Goal: Task Accomplishment & Management: Complete application form

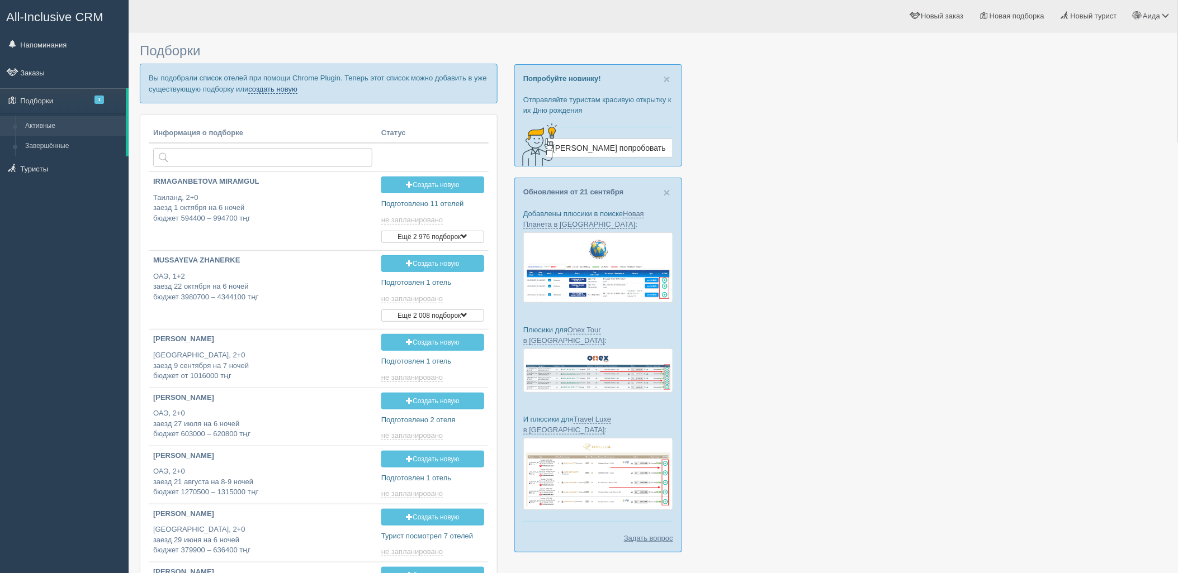
drag, startPoint x: 0, startPoint y: 0, endPoint x: 282, endPoint y: 91, distance: 296.6
click at [282, 91] on link "создать новую" at bounding box center [272, 89] width 49 height 9
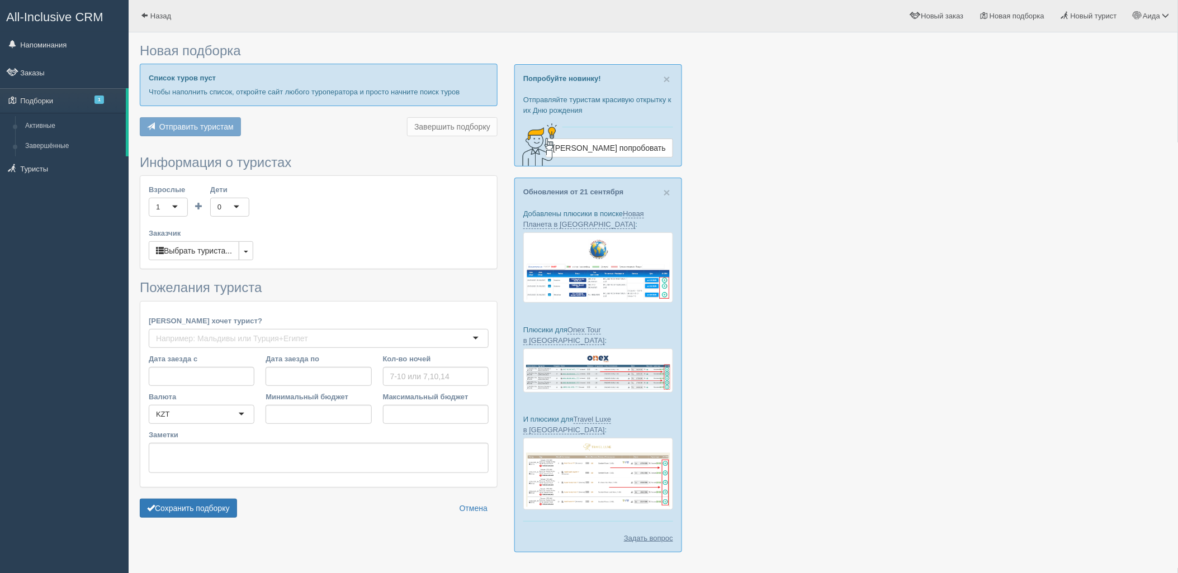
type input "7"
type input "2314000"
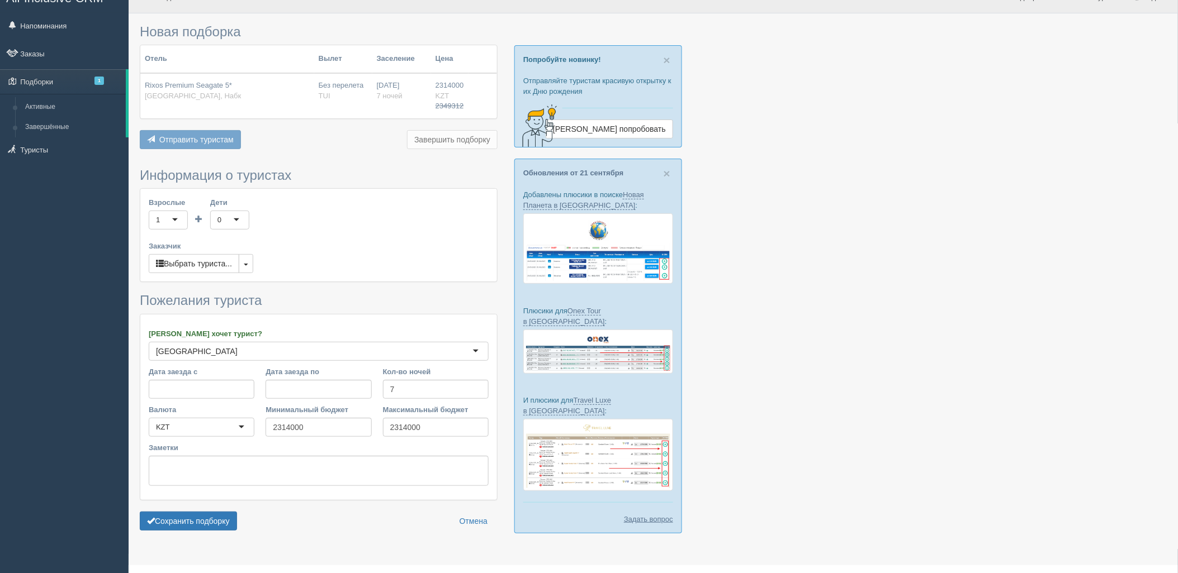
scroll to position [32, 0]
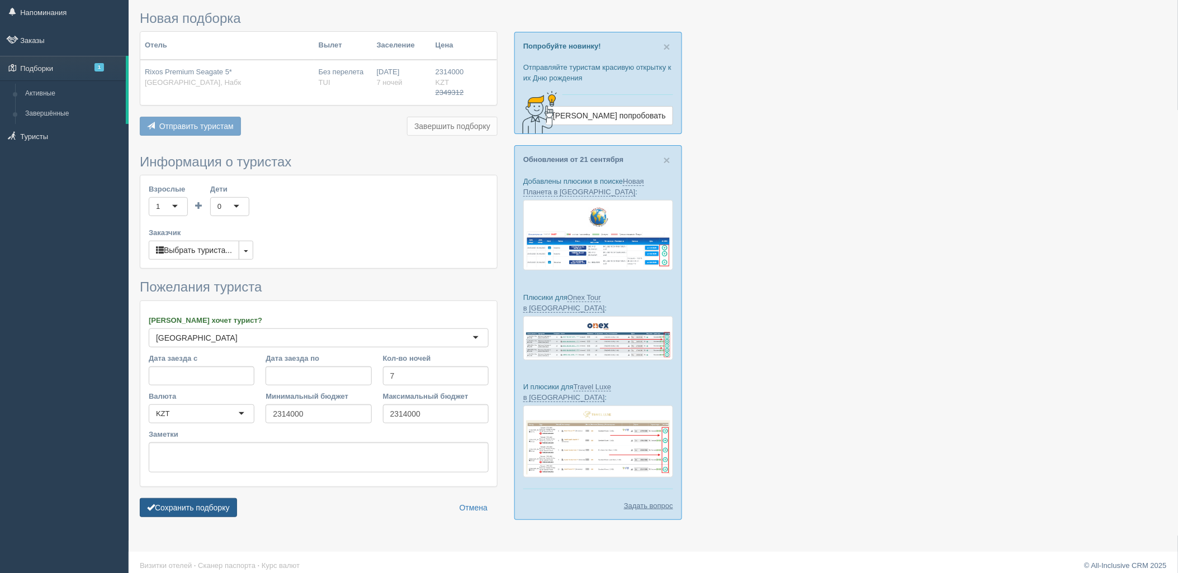
click at [221, 503] on button "Сохранить подборку" at bounding box center [188, 508] width 97 height 19
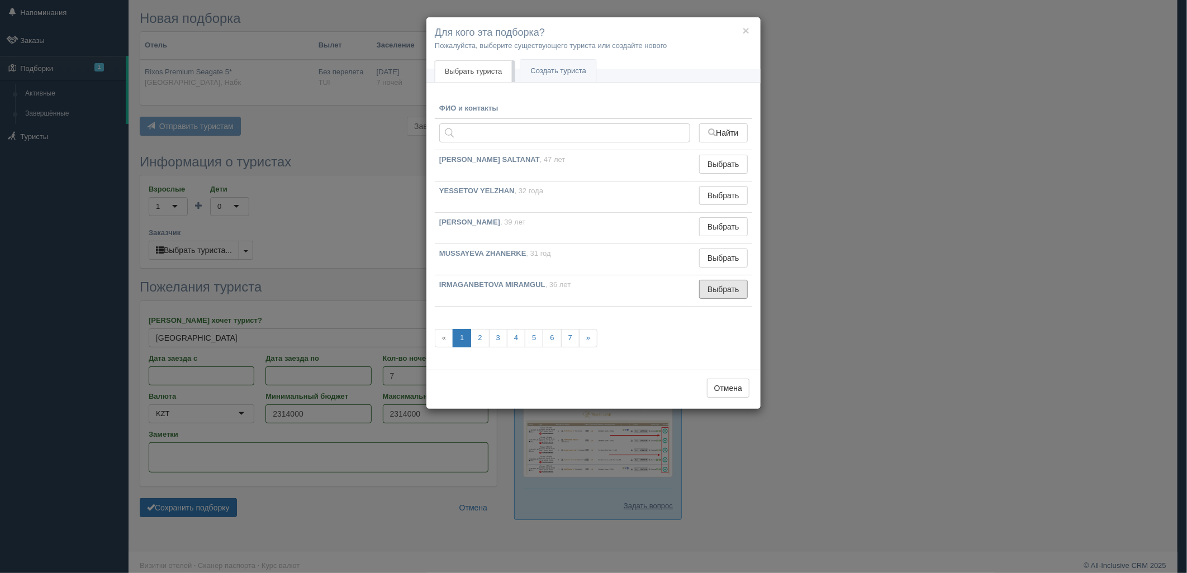
drag, startPoint x: 736, startPoint y: 290, endPoint x: 596, endPoint y: 352, distance: 152.6
click at [736, 291] on button "Выбрать" at bounding box center [723, 289] width 49 height 19
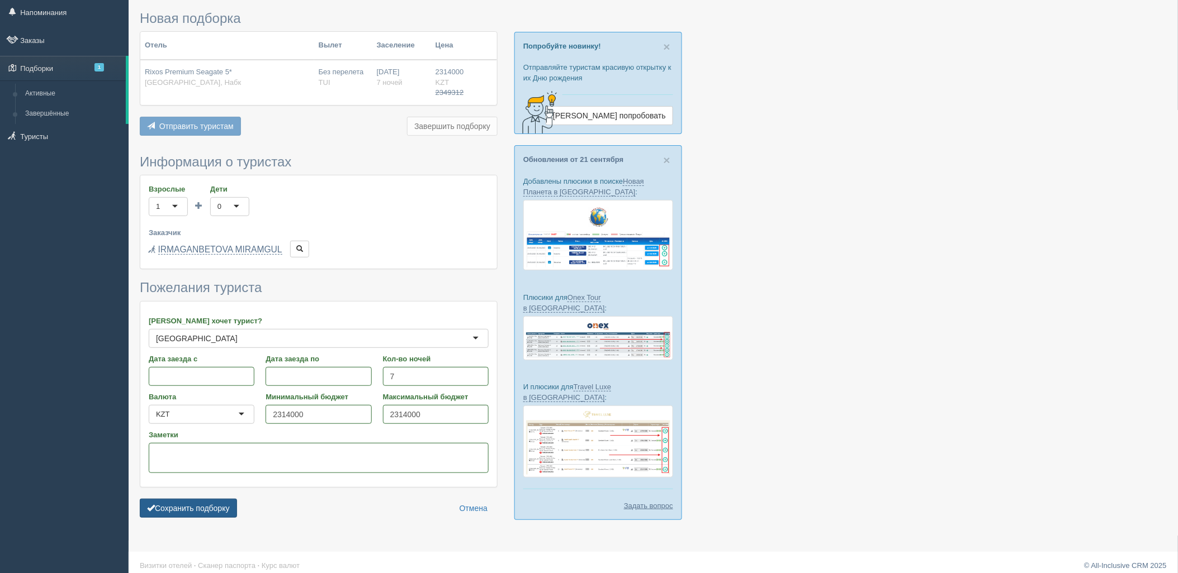
click at [209, 503] on button "Сохранить подборку" at bounding box center [188, 508] width 97 height 19
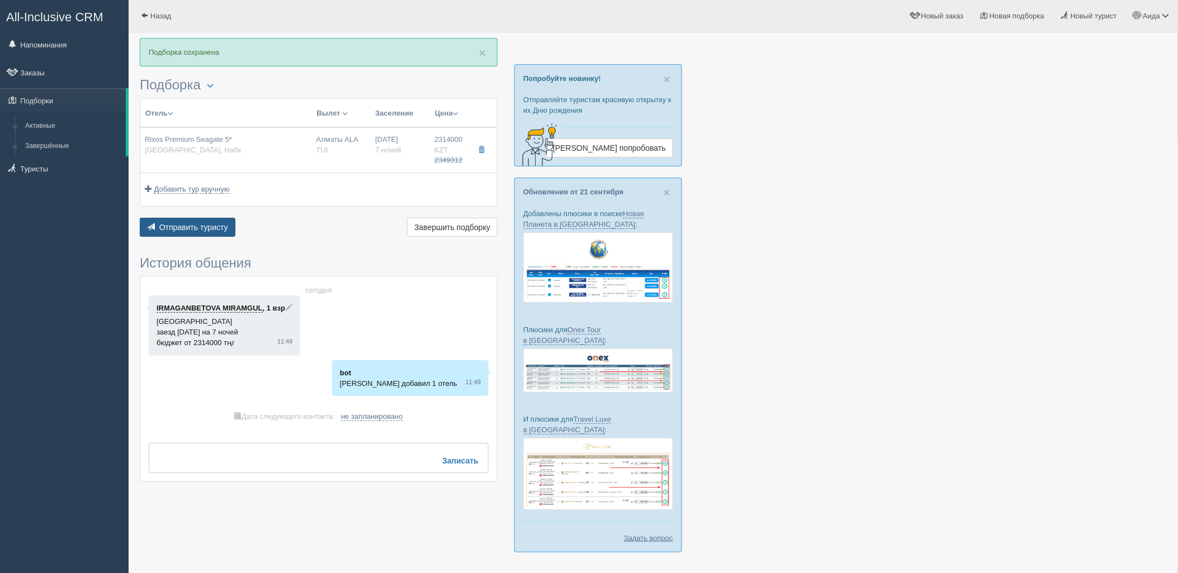
click at [208, 233] on button "Отправить туристу Отправить" at bounding box center [188, 227] width 96 height 19
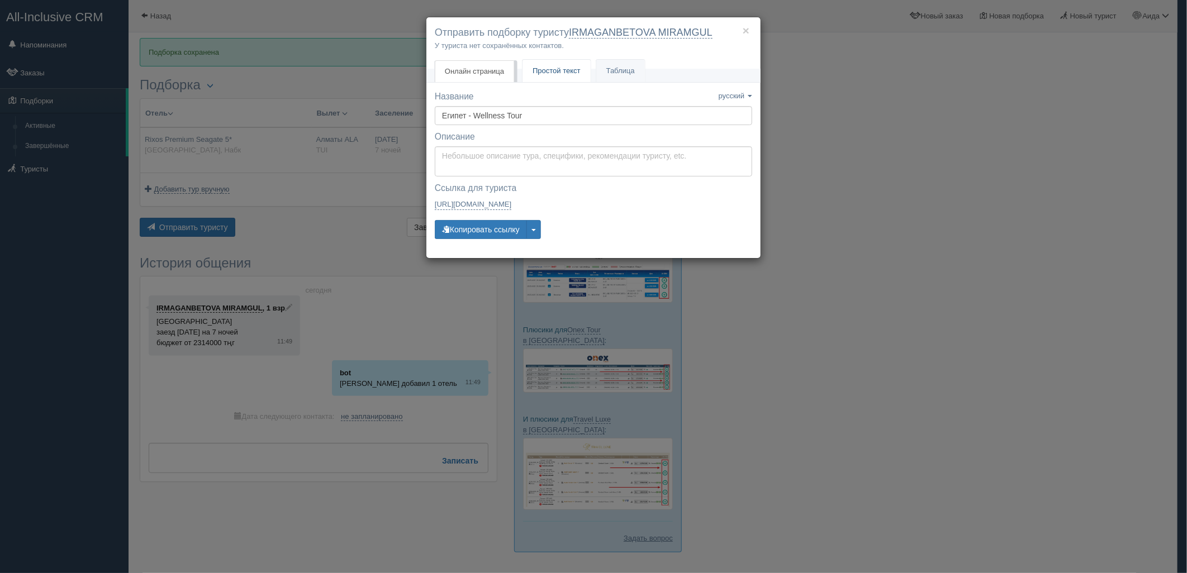
click at [552, 73] on span "Простой текст" at bounding box center [557, 71] width 48 height 8
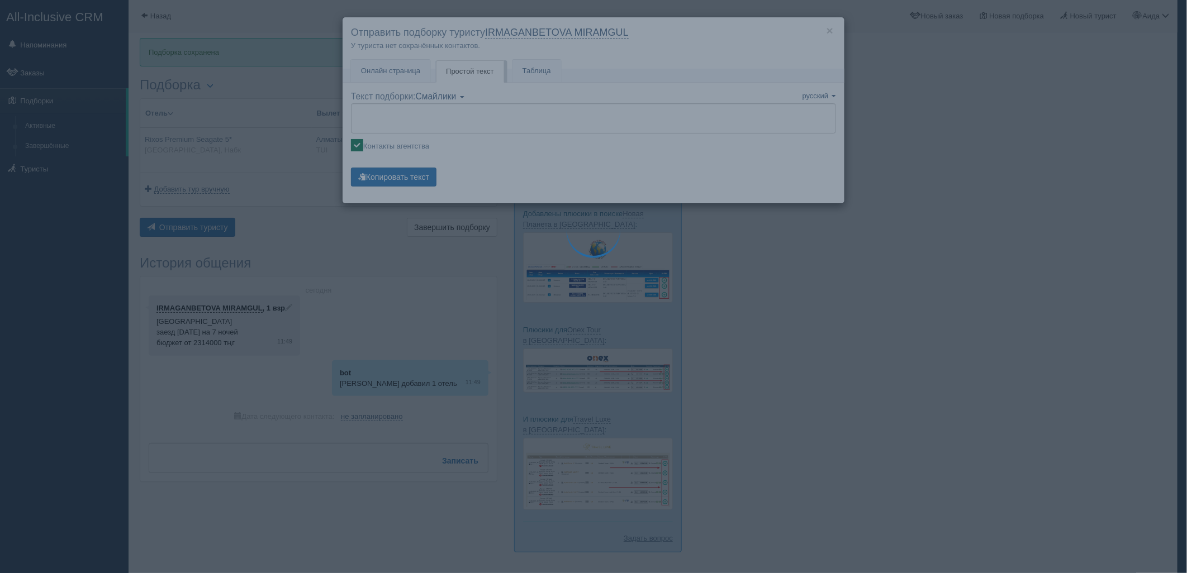
type textarea "🌞 Loremi dolo! Sitametcon Adi elitseddoei temporinc utlabore: 🌎 Etdolo, Magn 🏩 …"
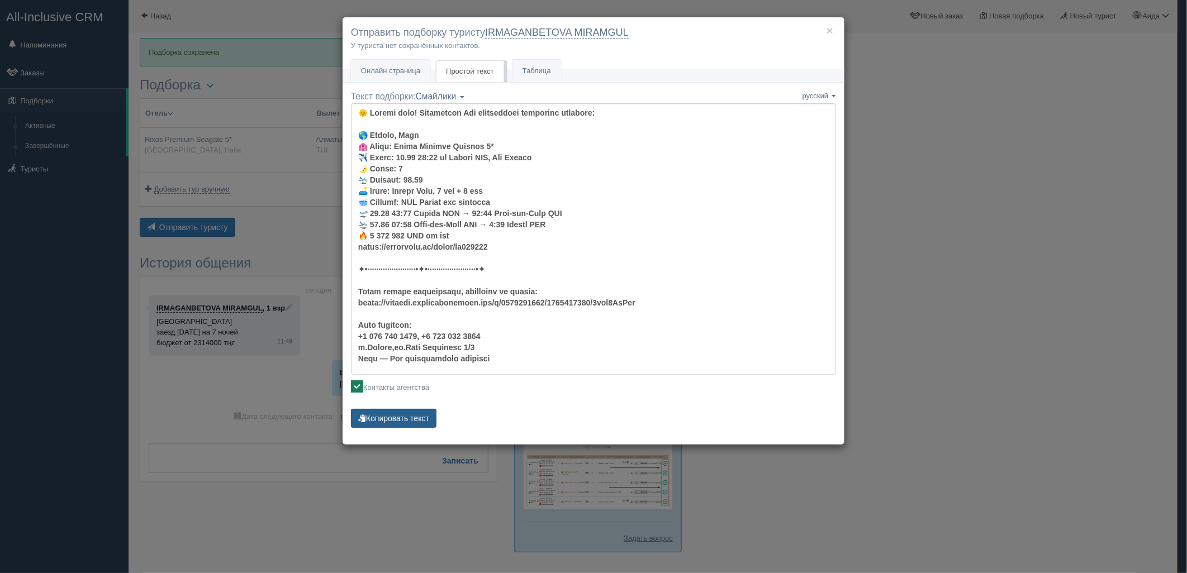
click at [407, 412] on button "Копировать текст" at bounding box center [394, 418] width 86 height 19
click at [1004, 252] on div "× Отправить подборку туристу IRMAGANBETOVA MIRAMGUL У туриста нет сохранённых к…" at bounding box center [593, 286] width 1187 height 573
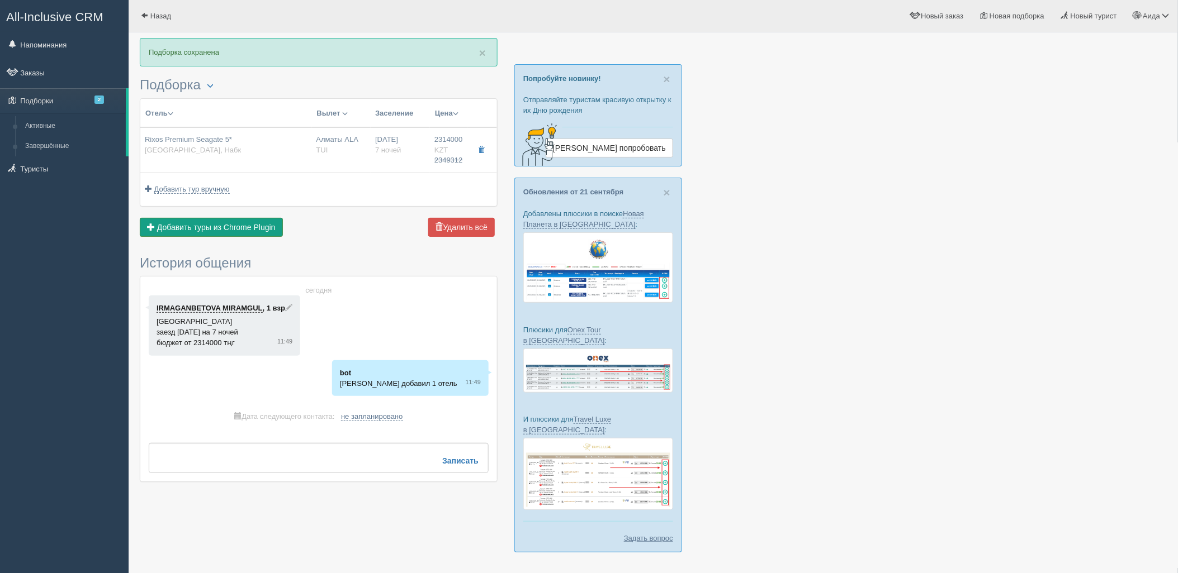
click at [238, 231] on span "Добавить туры из Chrome Plugin" at bounding box center [216, 227] width 118 height 9
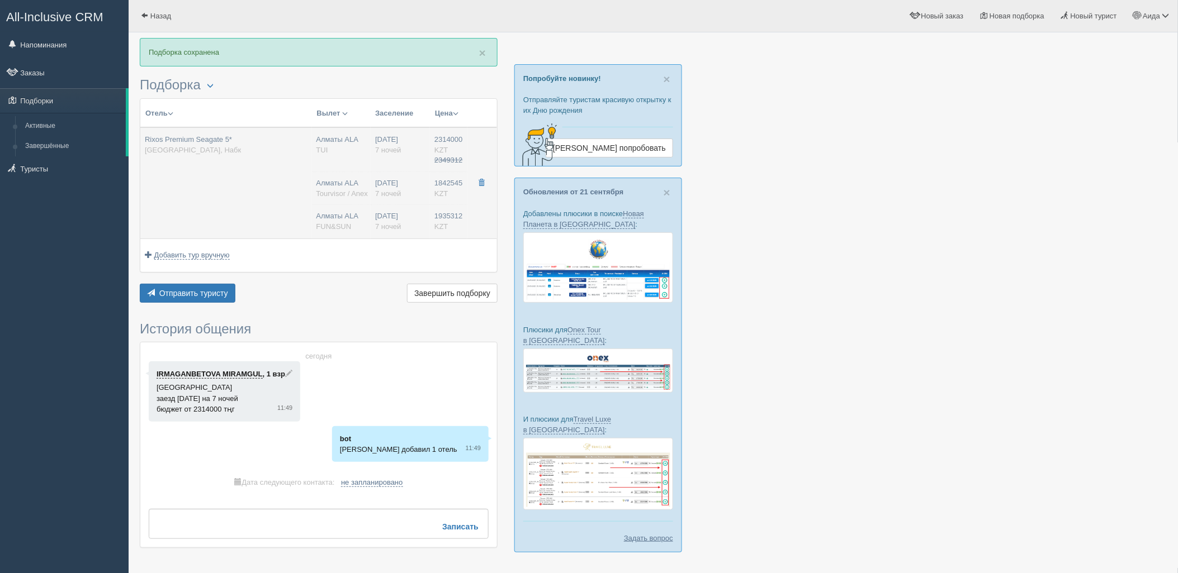
click at [358, 201] on td "Алматы ALA [GEOGRAPHIC_DATA] [GEOGRAPHIC_DATA] ALA Tourvisor / Anex [GEOGRAPHIC…" at bounding box center [341, 182] width 59 height 111
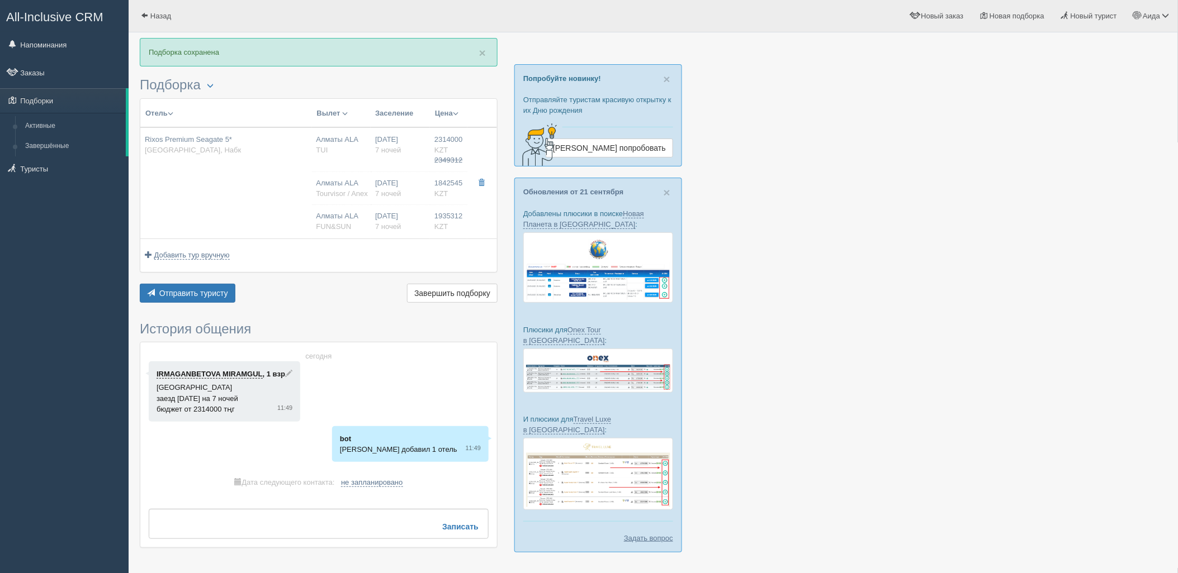
type input "Rixos Premium Seagate 5*"
type input "[URL][DOMAIN_NAME]"
type input "[GEOGRAPHIC_DATA]"
type input "Набк"
type input "2314000.00"
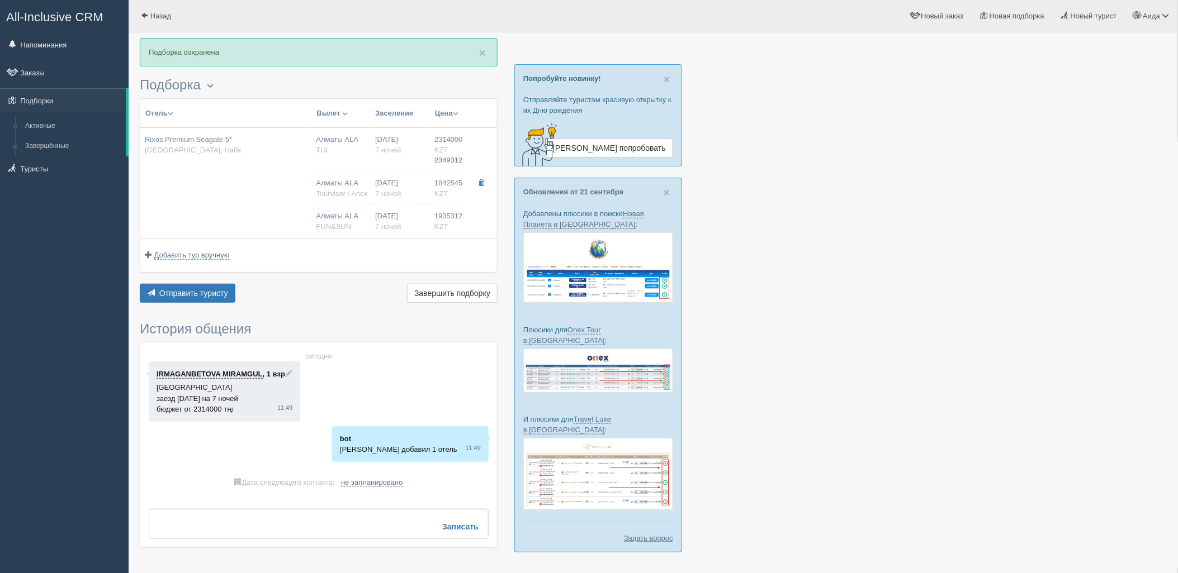
type input "2349312.00"
type input "Алматы ALA"
type input "Шарм-эль-Шейх SSH"
type input "12:55"
type input "17:00"
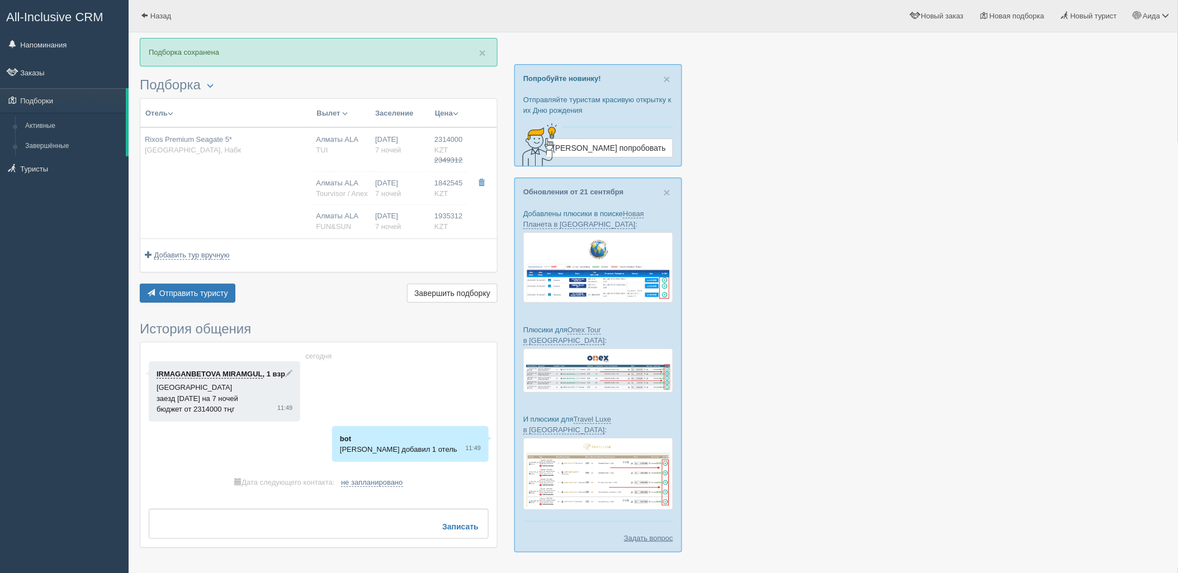
type input "Air Astana"
type input "18:00"
type input "01:55"
type input "7"
type input "Deluxe Room"
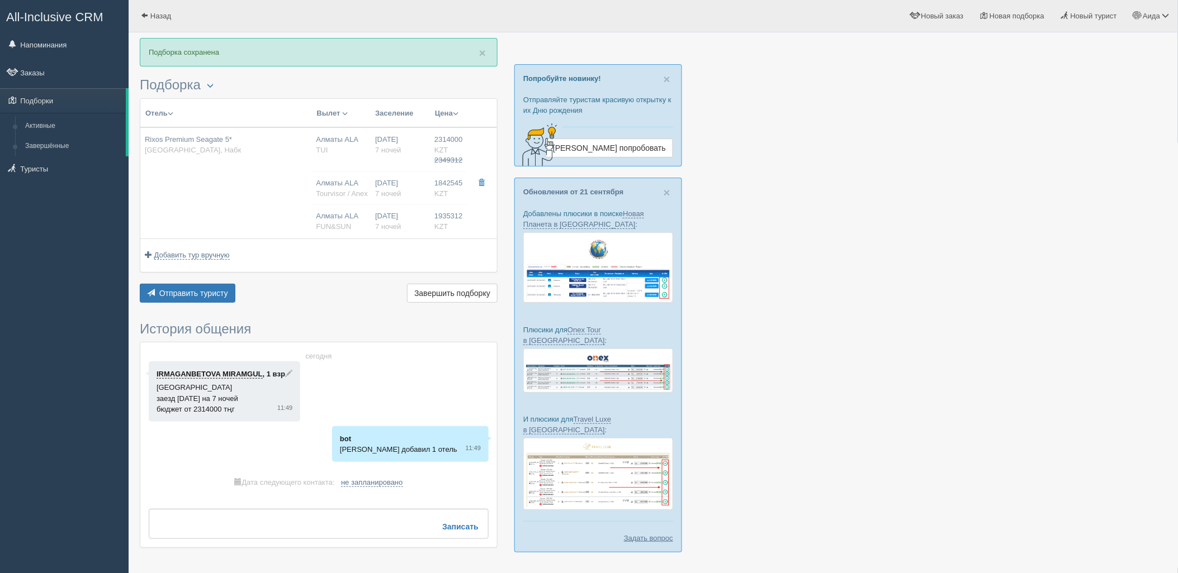
type input "Ultra All Inclusive"
type input "TUI"
type input "[URL][DOMAIN_NAME]"
type input "1842545.00"
type input "Алматы ALA"
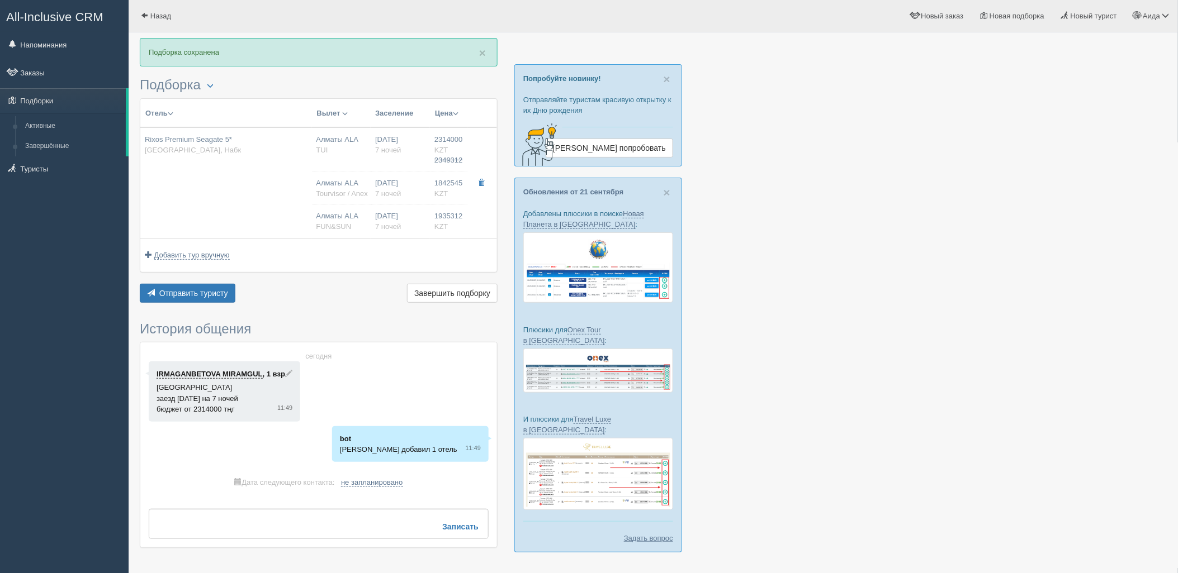
type input "Шарм-эль-Шейх SSH"
type input "09:20"
type input "13:20"
type input "[DATE] Airlines"
type input "16:00"
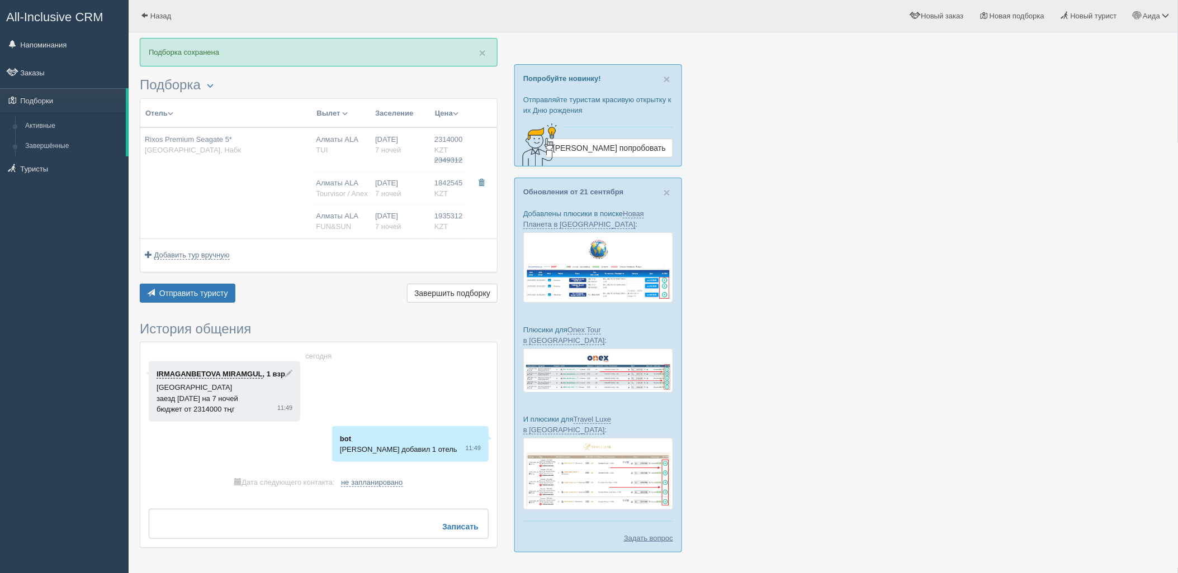
type input "00:05"
type input "7"
type input "superior aqua"
type input "UAI - Ультра Все Включено"
type input "Tourvisor / Anex"
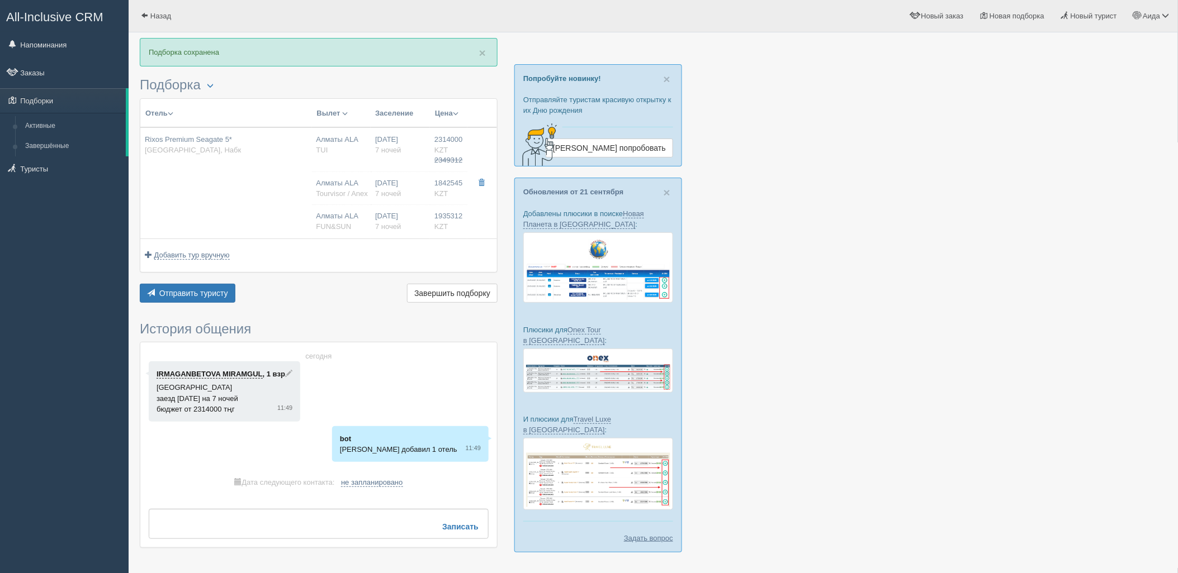
type input "[URL][DOMAIN_NAME]"
type input "1935312.00"
type input "Алматы ALA"
type input "Шарм-эль-Шейх SSH"
type input "12:55"
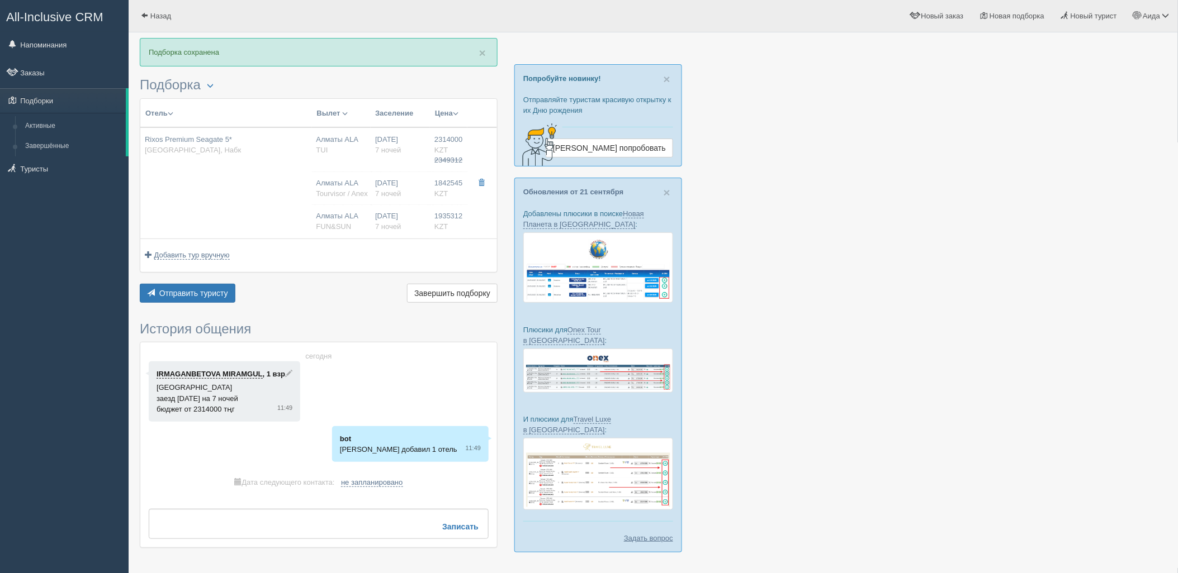
type input "17:00"
type input "Air Astana"
type input "18:00"
type input "01:55"
type input "7"
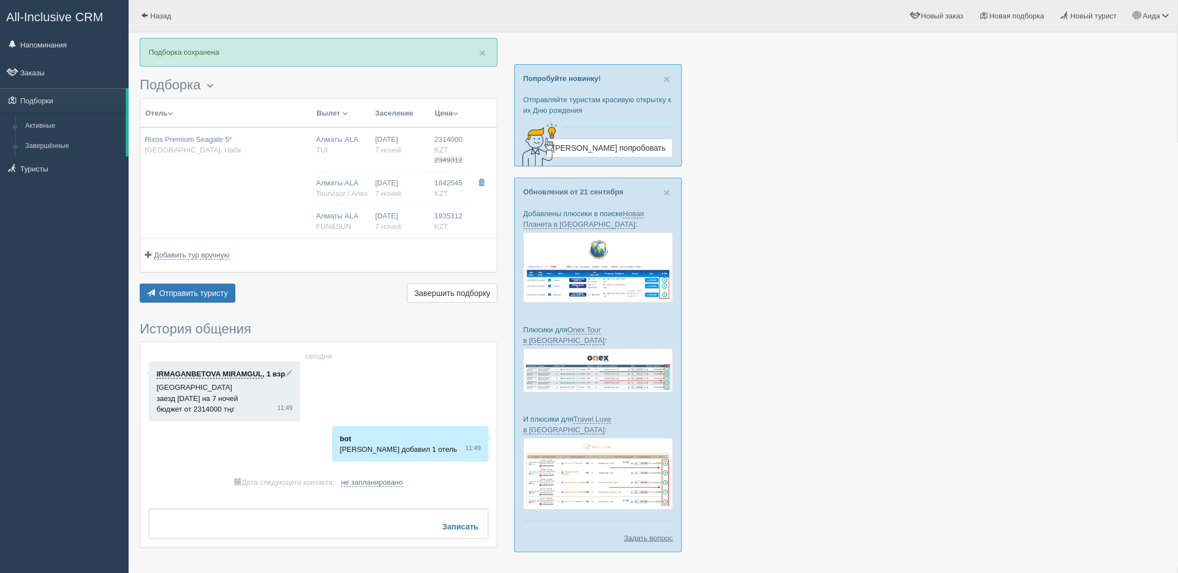
type input "superior aqua"
type input "UAI - Ультра Все Включено"
type input "FUN&SUN"
type input "[URL][DOMAIN_NAME]"
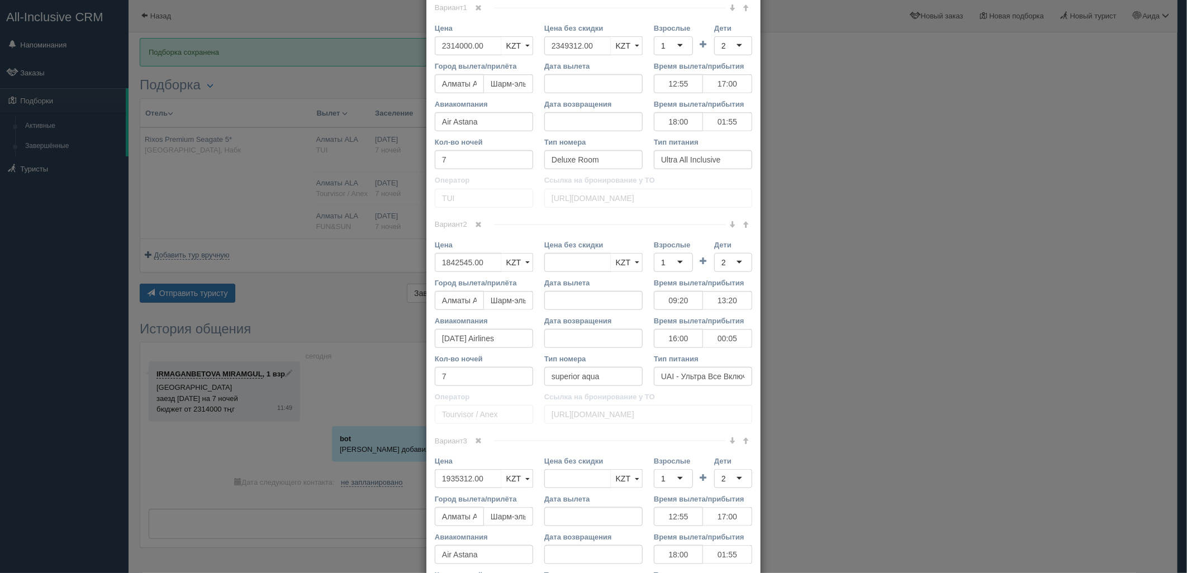
scroll to position [515, 0]
drag, startPoint x: 492, startPoint y: 259, endPoint x: 434, endPoint y: 255, distance: 58.8
click at [435, 255] on input "1842545.00" at bounding box center [468, 261] width 67 height 19
type input "1842545.00"
type input "1824200"
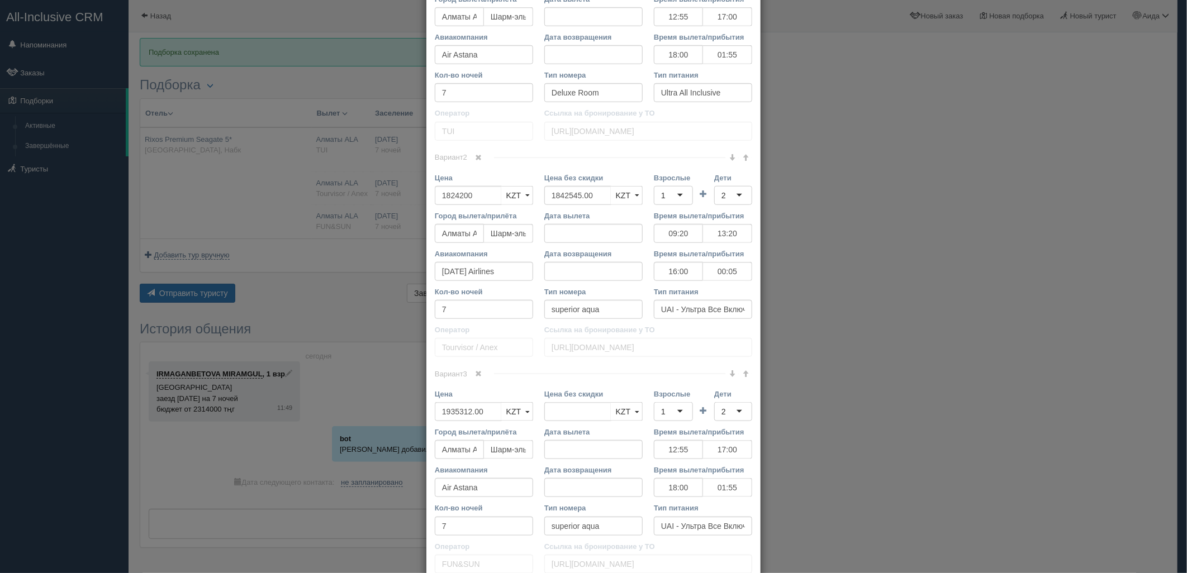
scroll to position [632, 0]
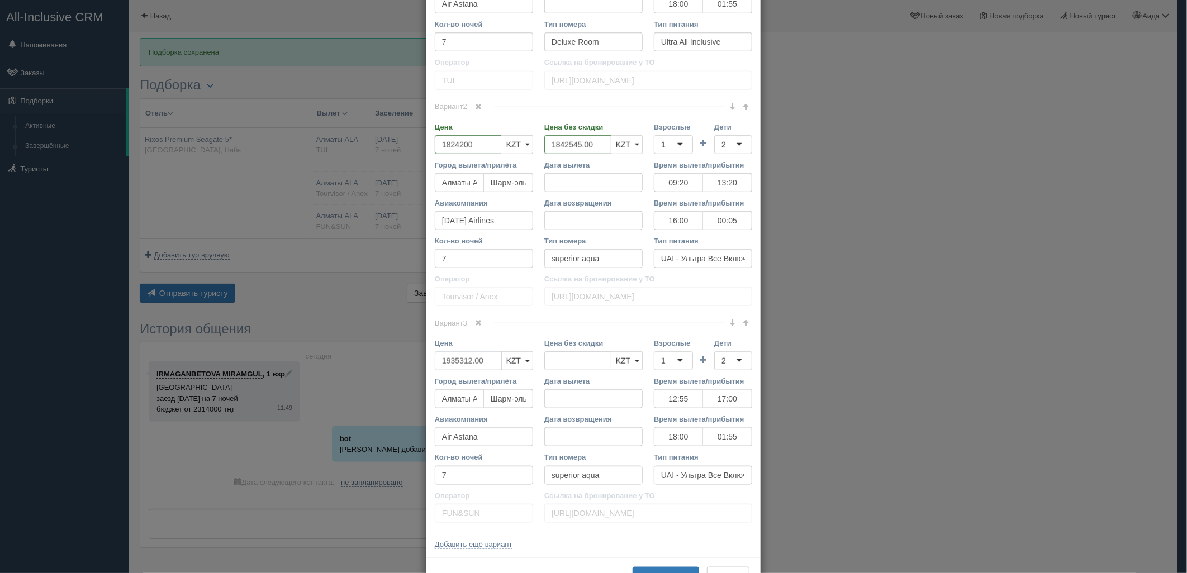
drag, startPoint x: 484, startPoint y: 360, endPoint x: 414, endPoint y: 365, distance: 70.6
click at [414, 365] on div "× Редактировать тур Название отеля Rixos Premium Seagate 5* Ссылка на отель для…" at bounding box center [593, 286] width 1187 height 573
type input "1935312.00"
type input "1915960"
click at [657, 568] on button "Сохранить" at bounding box center [666, 576] width 67 height 19
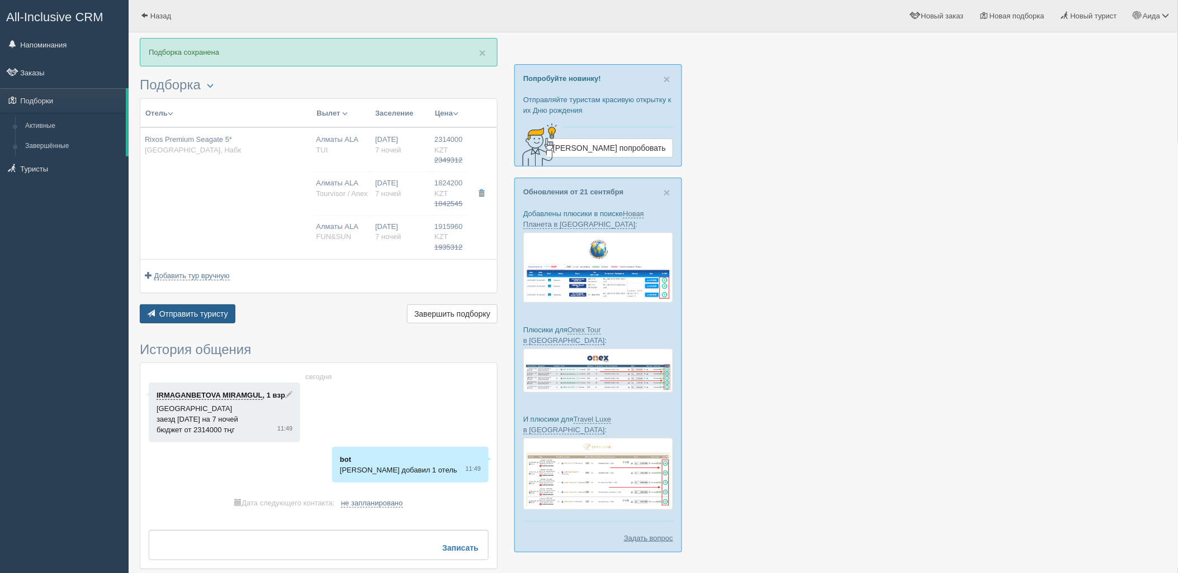
click at [193, 319] on span "Отправить туристу" at bounding box center [193, 314] width 69 height 9
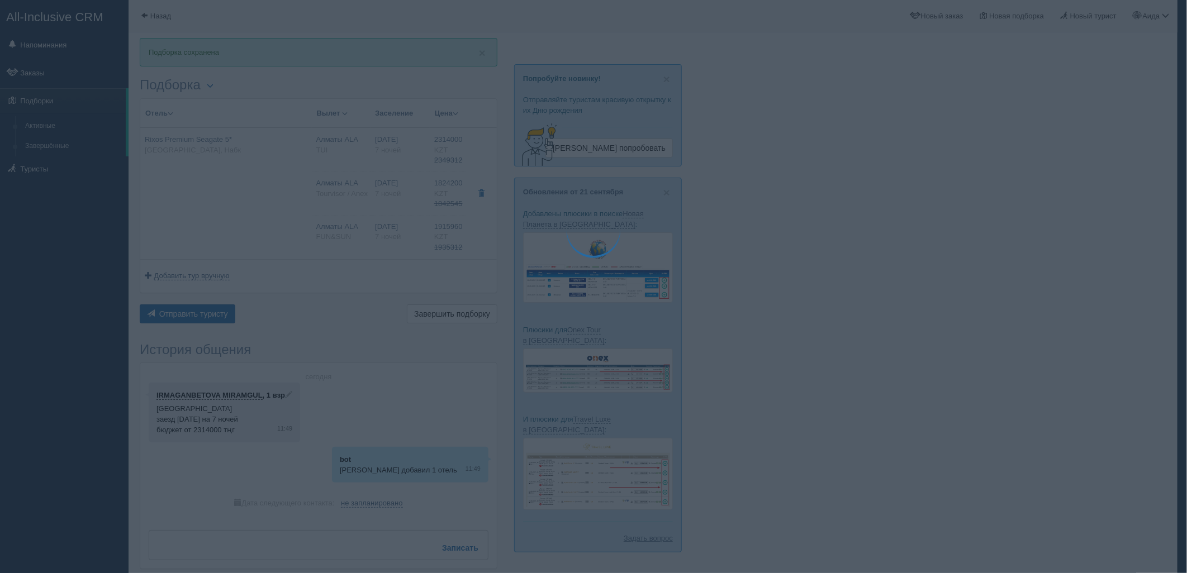
type textarea "🌞 Loremi dolo! Sitametcon Adi elitseddoei temporinc utlabore: 🌎 Etdolo, Magn 🏩 …"
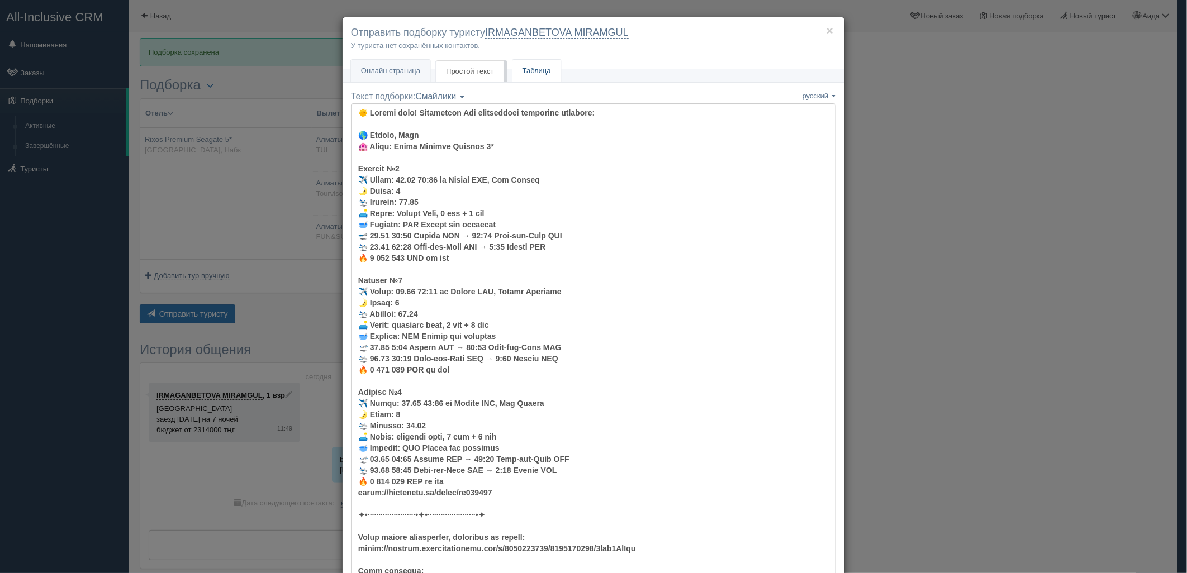
click at [528, 65] on link "Таблица" at bounding box center [537, 71] width 49 height 23
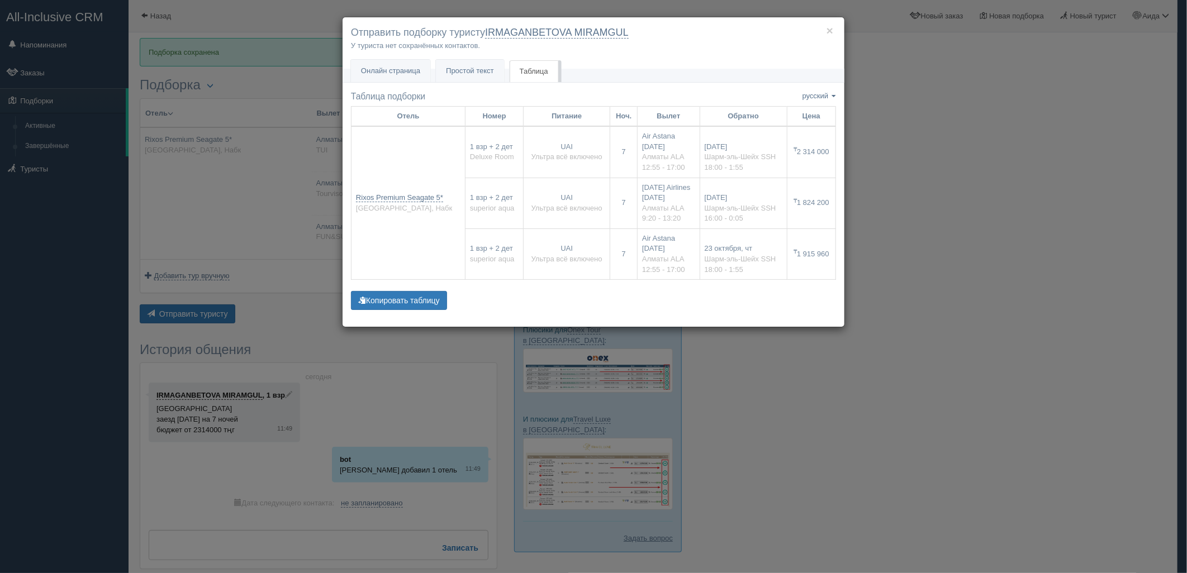
click at [286, 189] on div "× Отправить подборку туристу IRMAGANBETOVA MIRAMGUL У туриста нет сохранённых к…" at bounding box center [593, 286] width 1187 height 573
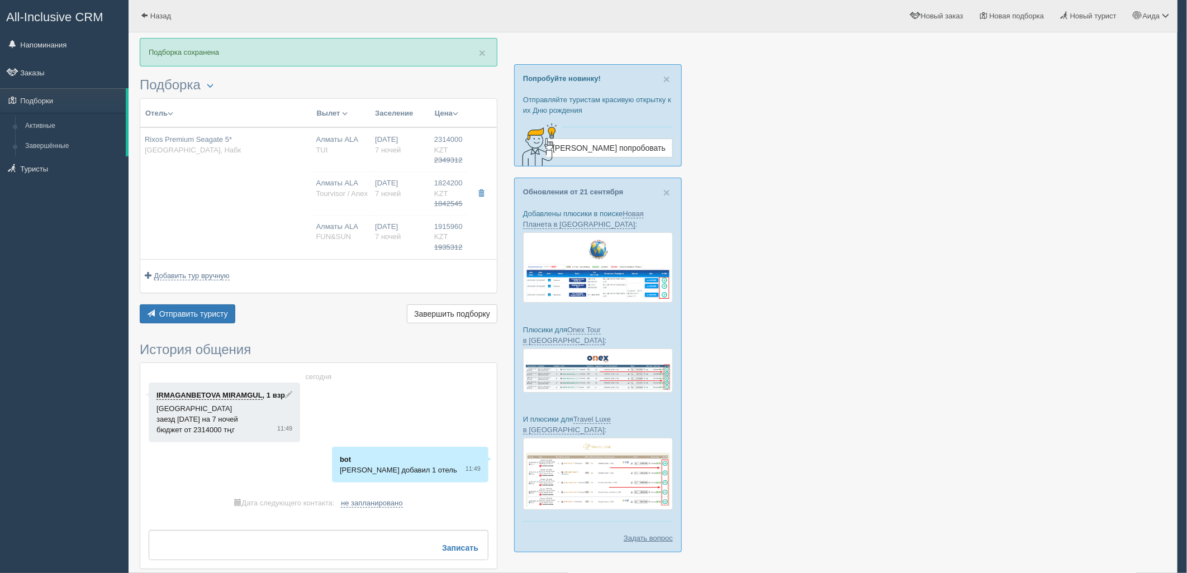
click at [287, 188] on div at bounding box center [593, 286] width 1187 height 573
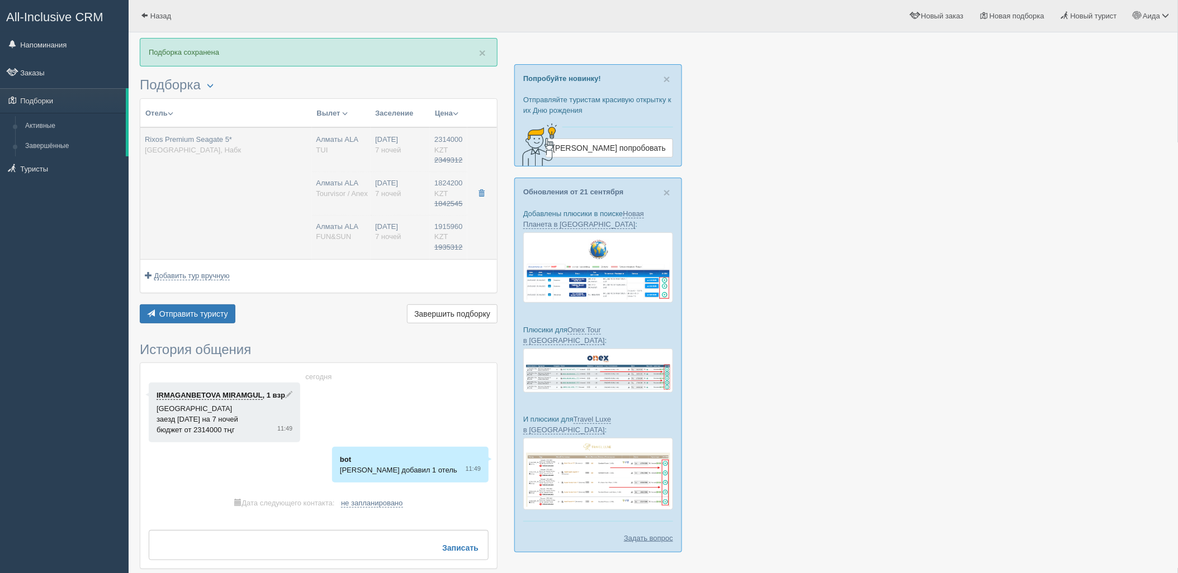
click at [288, 188] on td "Rixos Premium Seagate 5* [GEOGRAPHIC_DATA], Набк" at bounding box center [226, 193] width 172 height 132
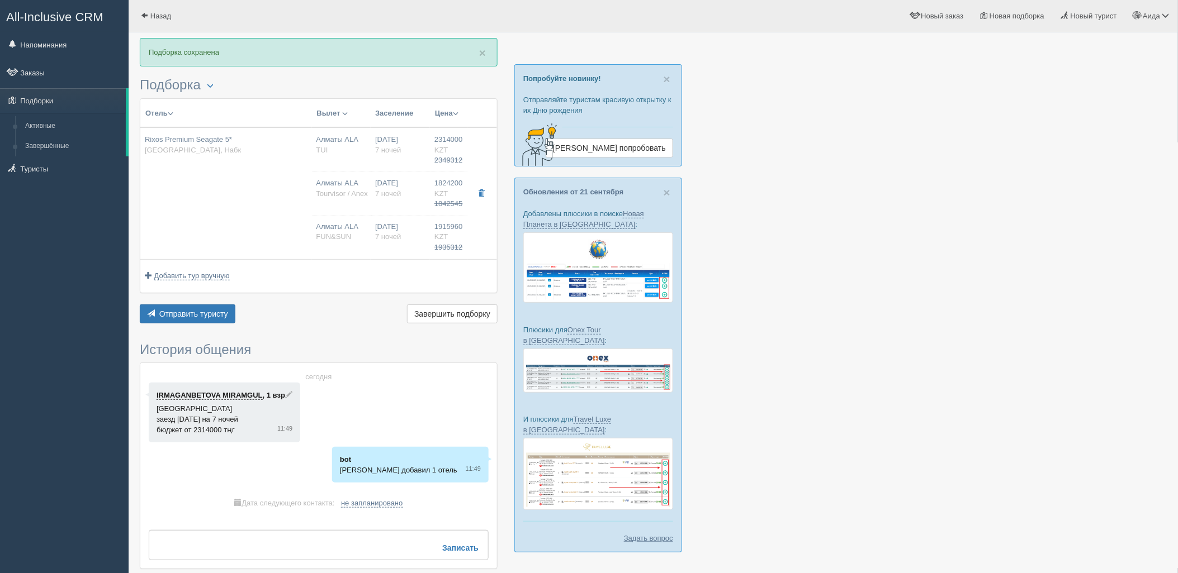
type input "12:55"
type input "17:00"
type input "18:00"
type input "01:55"
type input "1824200.00"
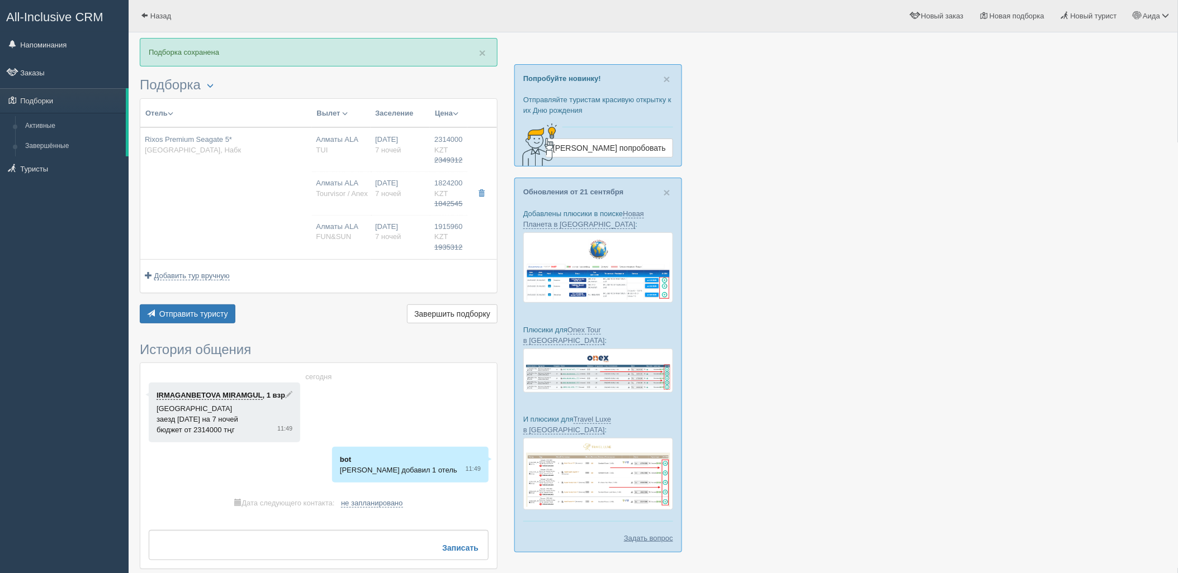
type input "09:20"
type input "13:20"
type input "16:00"
type input "00:05"
type input "1915960.00"
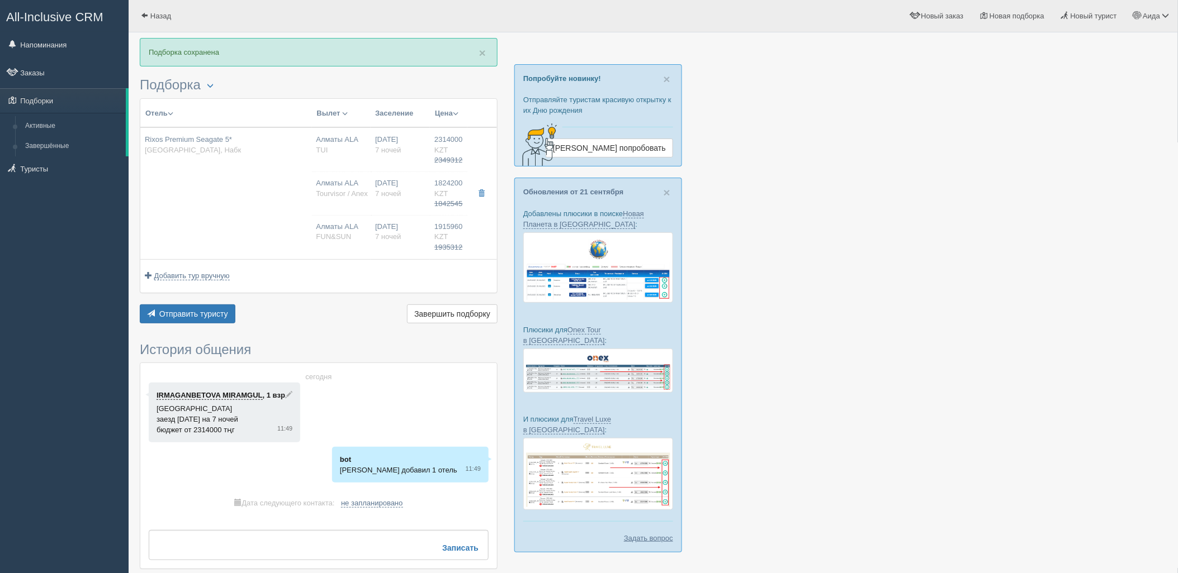
type input "12:55"
type input "17:00"
type input "18:00"
type input "01:55"
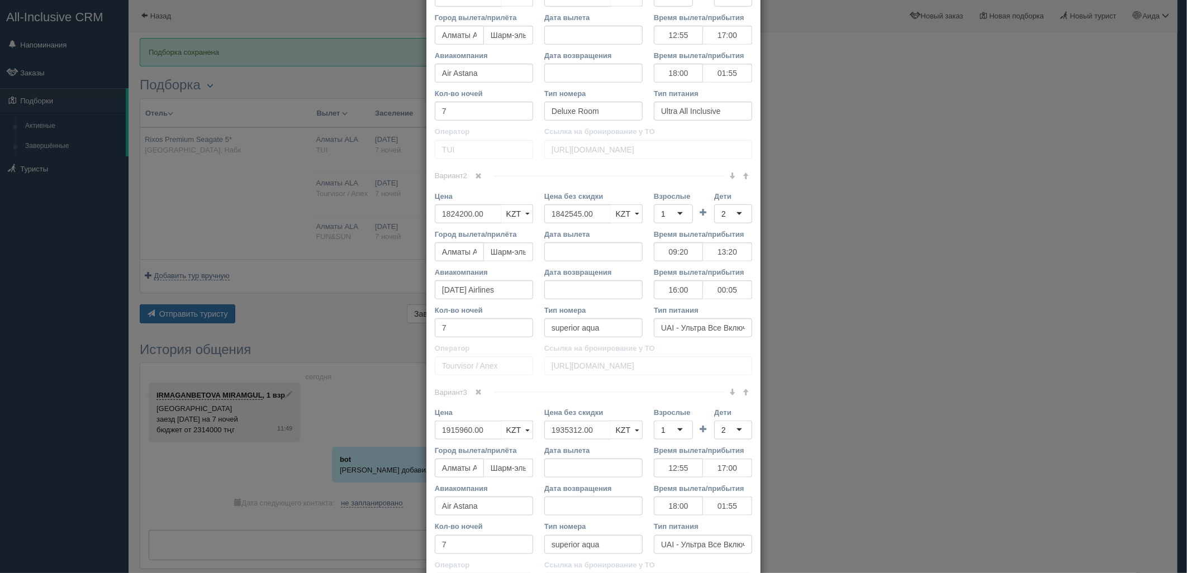
scroll to position [566, 0]
click at [742, 174] on span at bounding box center [745, 172] width 7 height 7
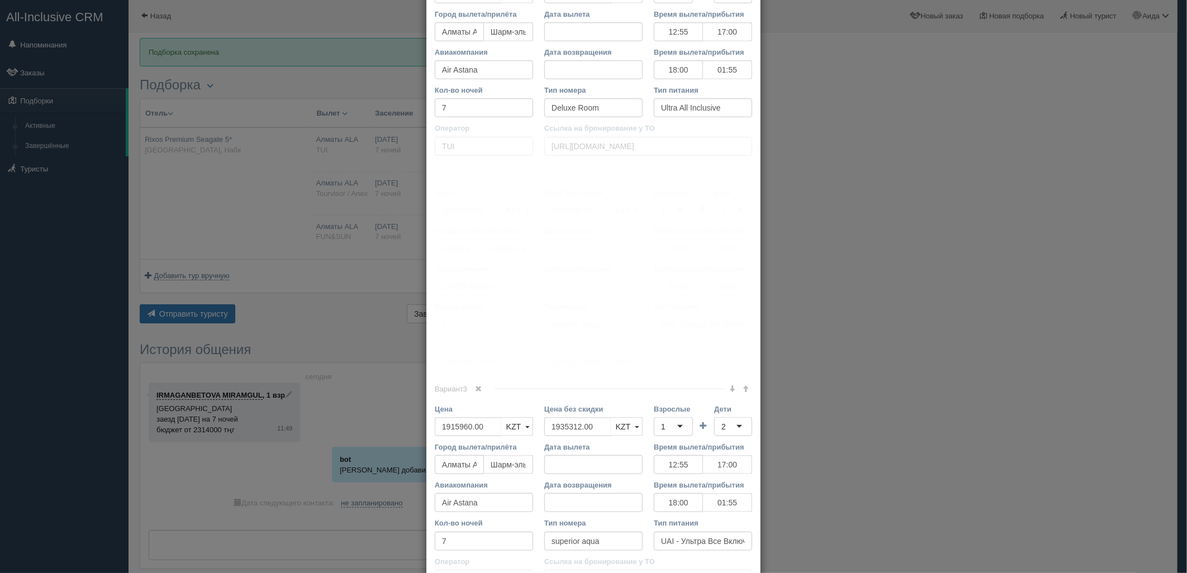
scroll to position [674, 0]
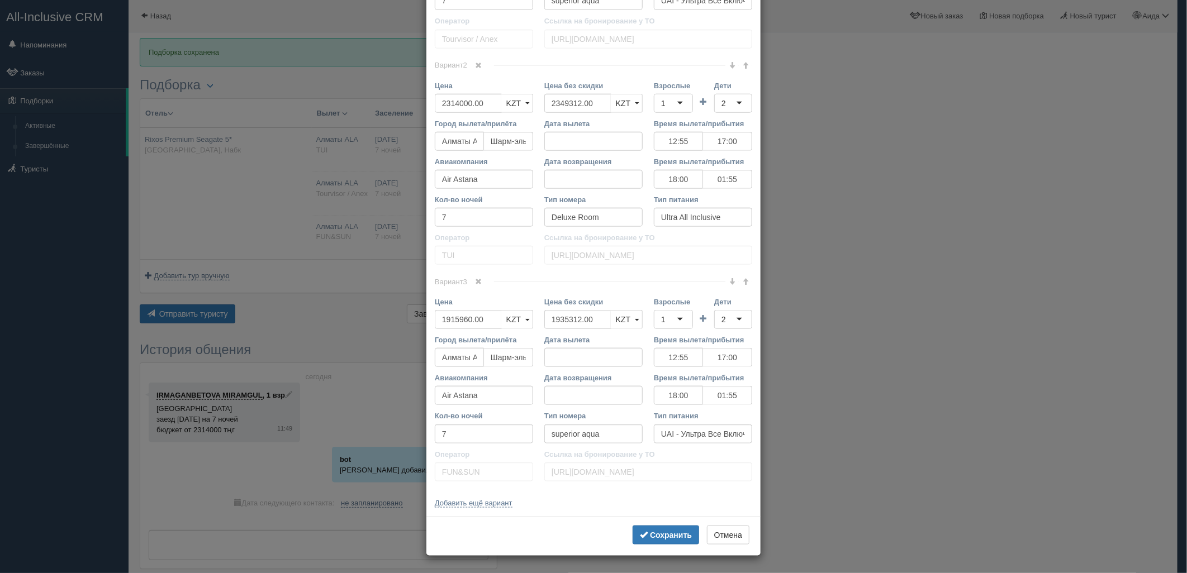
click at [729, 62] on span at bounding box center [732, 65] width 7 height 7
click at [682, 531] on b "Сохранить" at bounding box center [671, 535] width 42 height 9
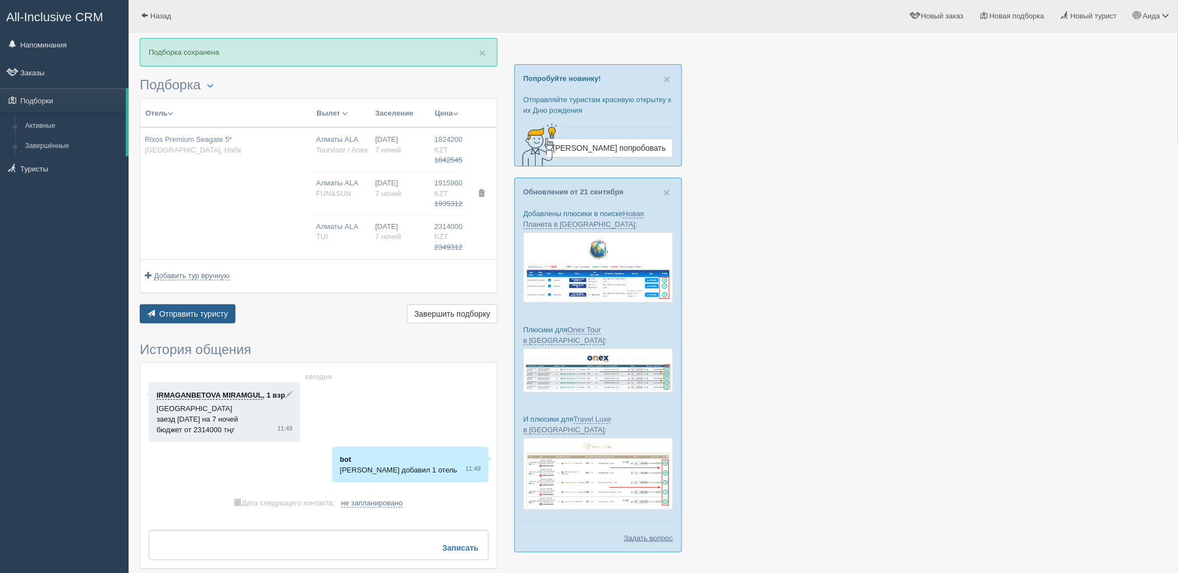
click at [215, 316] on span "Отправить туристу" at bounding box center [193, 314] width 69 height 9
